Goal: Check status: Check status

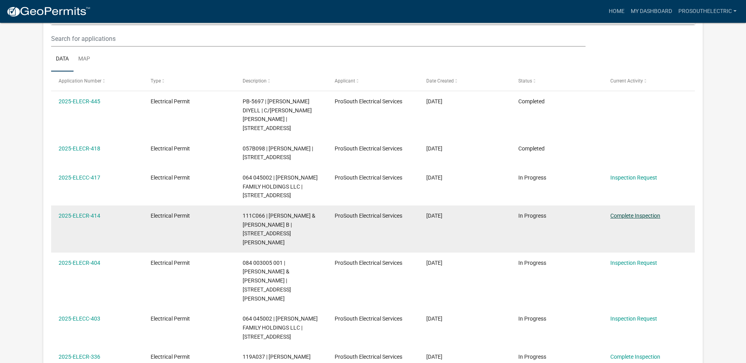
scroll to position [104, 0]
click at [619, 218] on link "Complete Inspection" at bounding box center [635, 216] width 50 height 6
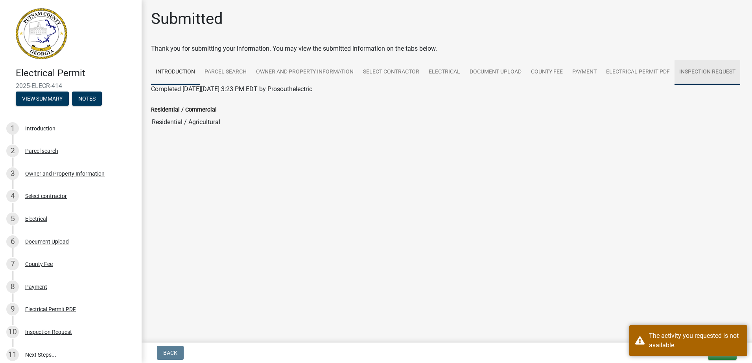
click at [688, 74] on link "Inspection Request" at bounding box center [708, 72] width 66 height 25
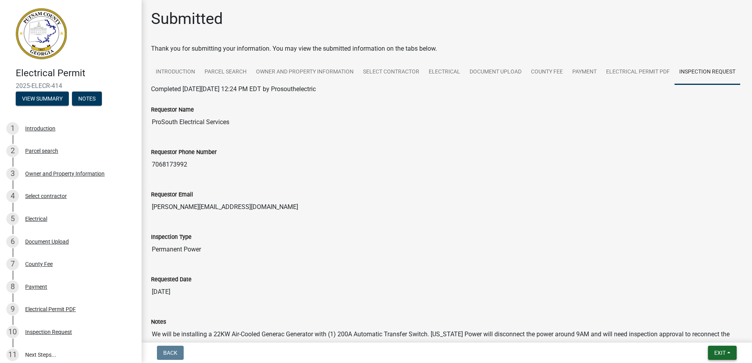
click at [731, 350] on button "Exit" at bounding box center [722, 353] width 29 height 14
click at [715, 337] on button "Save & Exit" at bounding box center [705, 332] width 63 height 19
